Goal: Information Seeking & Learning: Learn about a topic

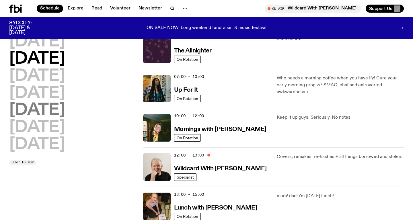
click at [42, 112] on h2 "[DATE]" at bounding box center [37, 110] width 56 height 16
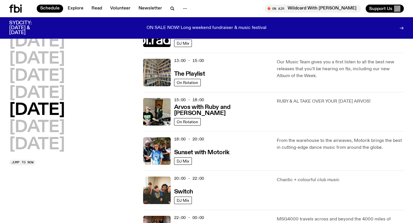
scroll to position [184, 0]
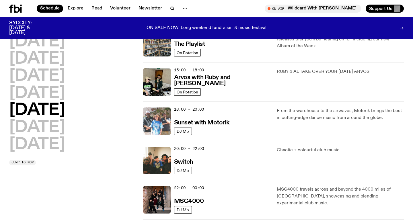
click at [157, 119] on img at bounding box center [157, 122] width 28 height 28
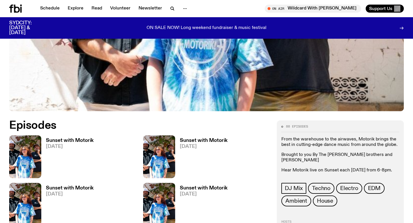
scroll to position [195, 0]
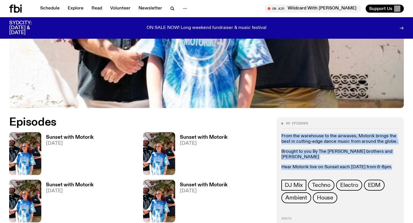
drag, startPoint x: 280, startPoint y: 135, endPoint x: 392, endPoint y: 161, distance: 114.5
click at [392, 162] on div "88 episodes From the warehouse to the airwaves, Motorik brings the best in cutt…" at bounding box center [340, 180] width 127 height 126
click at [392, 165] on p "Hear Motorik live on Sunset each [DATE] from 6-8pm." at bounding box center [340, 167] width 118 height 5
drag, startPoint x: 389, startPoint y: 161, endPoint x: 282, endPoint y: 137, distance: 109.2
click at [282, 137] on div "From the warehouse to the airwaves, Motorik brings the best in cutting-edge dan…" at bounding box center [340, 152] width 118 height 37
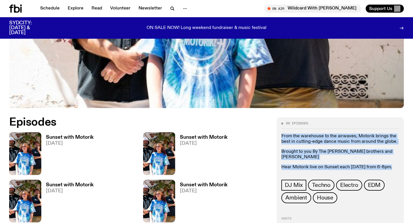
click at [282, 137] on p "From the warehouse to the airwaves, Motorik brings the best in cutting-edge dan…" at bounding box center [340, 139] width 118 height 11
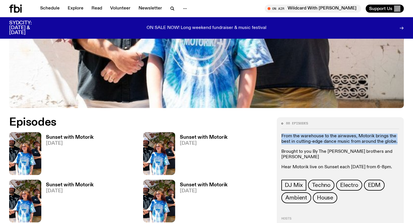
drag, startPoint x: 282, startPoint y: 136, endPoint x: 397, endPoint y: 143, distance: 114.6
click at [397, 143] on p "From the warehouse to the airwaves, Motorik brings the best in cutting-edge dan…" at bounding box center [340, 139] width 118 height 11
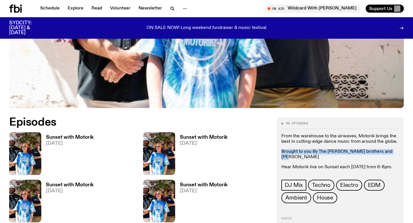
drag, startPoint x: 394, startPoint y: 152, endPoint x: 282, endPoint y: 145, distance: 111.7
click at [282, 145] on div "From the warehouse to the airwaves, Motorik brings the best in cutting-edge dan…" at bounding box center [340, 152] width 118 height 37
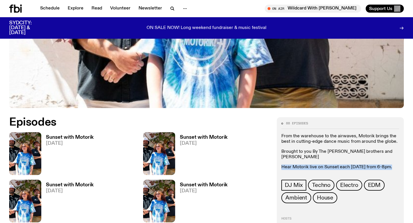
drag, startPoint x: 282, startPoint y: 160, endPoint x: 388, endPoint y: 163, distance: 106.1
click at [388, 165] on p "Hear Motorik live on Sunset each [DATE] from 6-8pm." at bounding box center [340, 167] width 118 height 5
